Goal: Find specific page/section: Find specific page/section

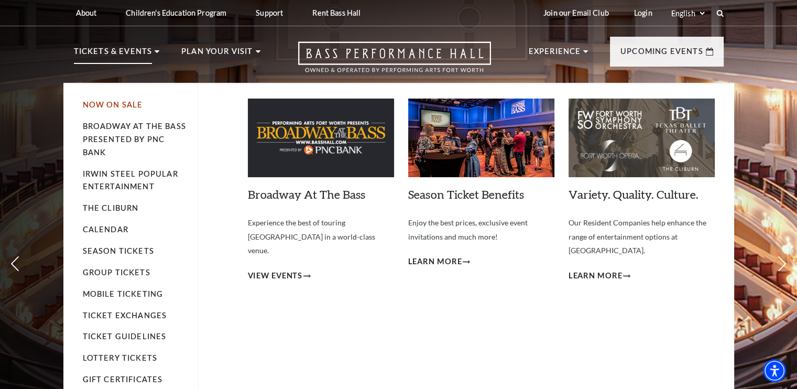
click at [129, 102] on link "Now On Sale" at bounding box center [113, 104] width 60 height 9
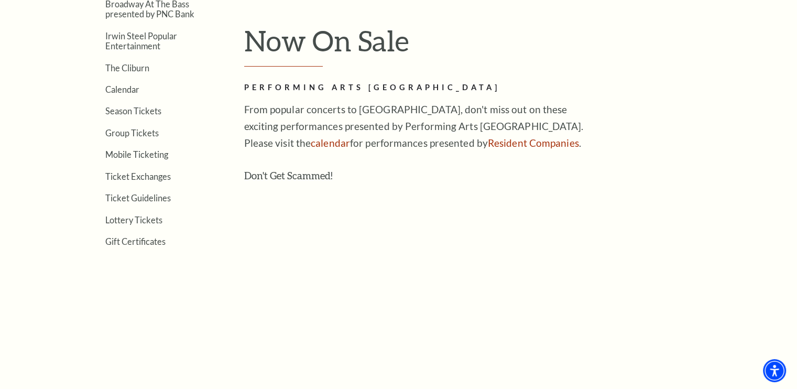
scroll to position [288, 0]
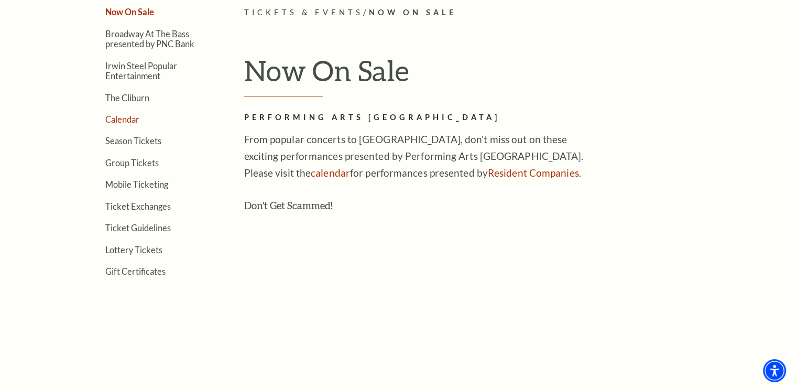
click at [118, 114] on link "Calendar" at bounding box center [122, 119] width 34 height 10
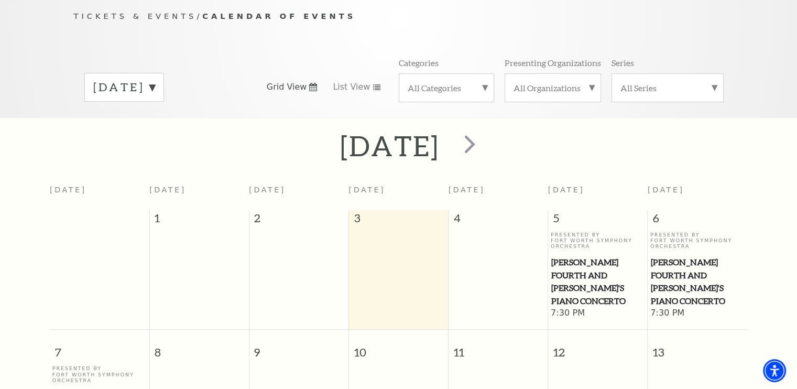
scroll to position [158, 0]
